Goal: Task Accomplishment & Management: Use online tool/utility

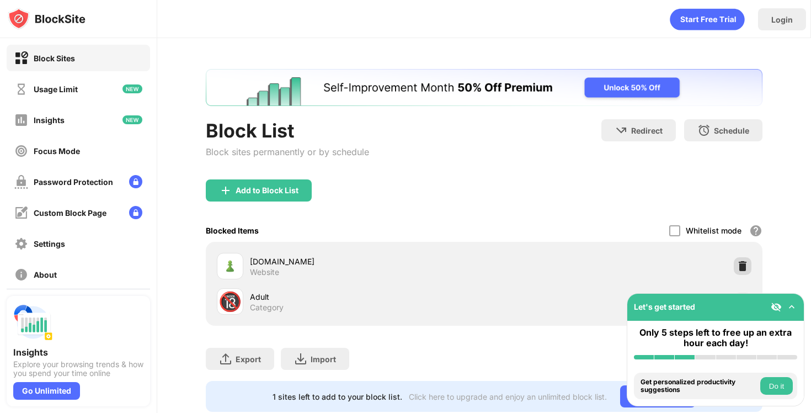
click at [744, 268] on img at bounding box center [742, 265] width 11 height 11
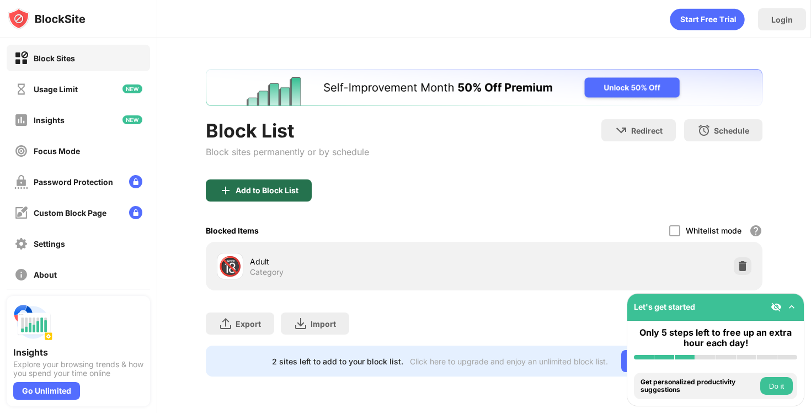
click at [263, 199] on div "Add to Block List" at bounding box center [259, 190] width 106 height 22
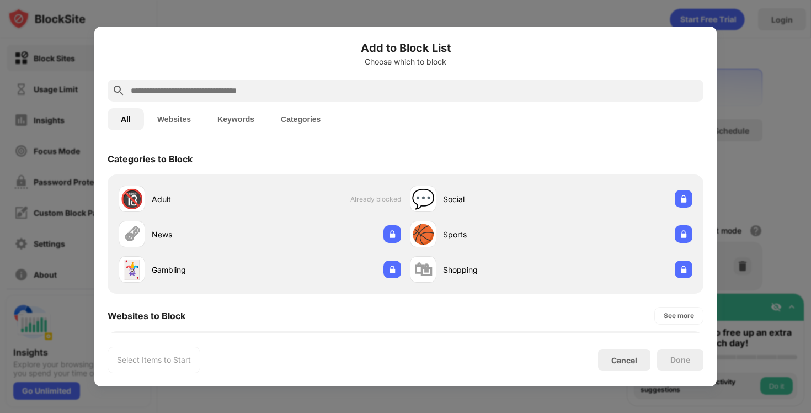
click at [258, 89] on input "text" at bounding box center [414, 90] width 569 height 13
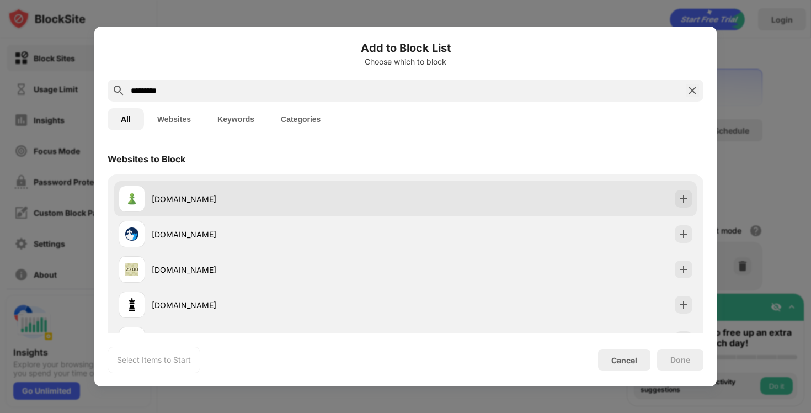
type input "*********"
click at [692, 197] on div "chess.com" at bounding box center [405, 198] width 583 height 35
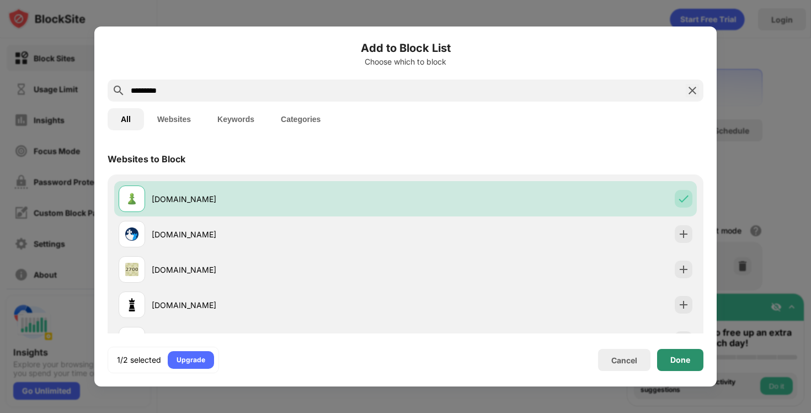
click at [677, 360] on div "Done" at bounding box center [680, 359] width 20 height 9
